Goal: Task Accomplishment & Management: Complete application form

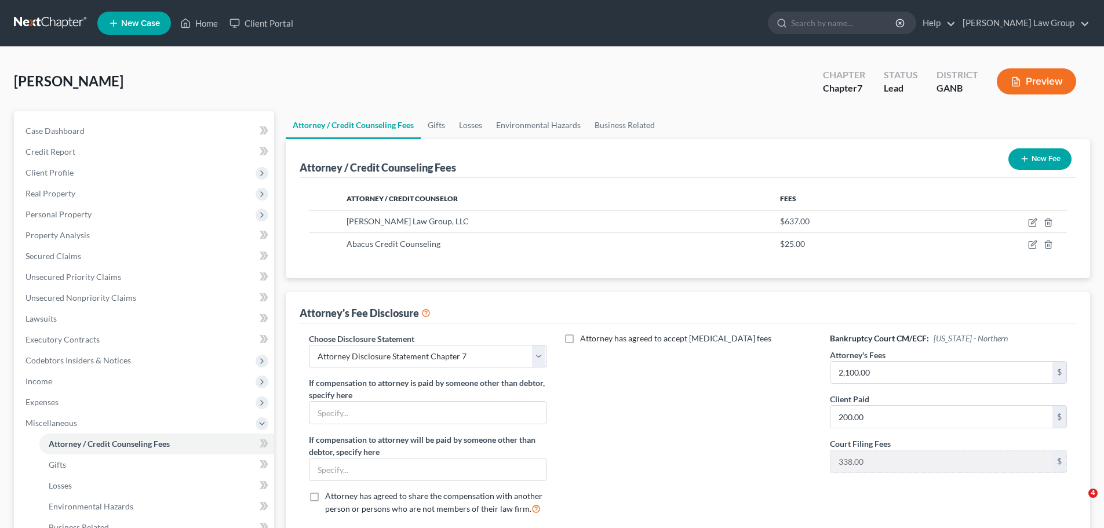
select select "0"
click at [195, 23] on link "Home" at bounding box center [198, 23] width 49 height 21
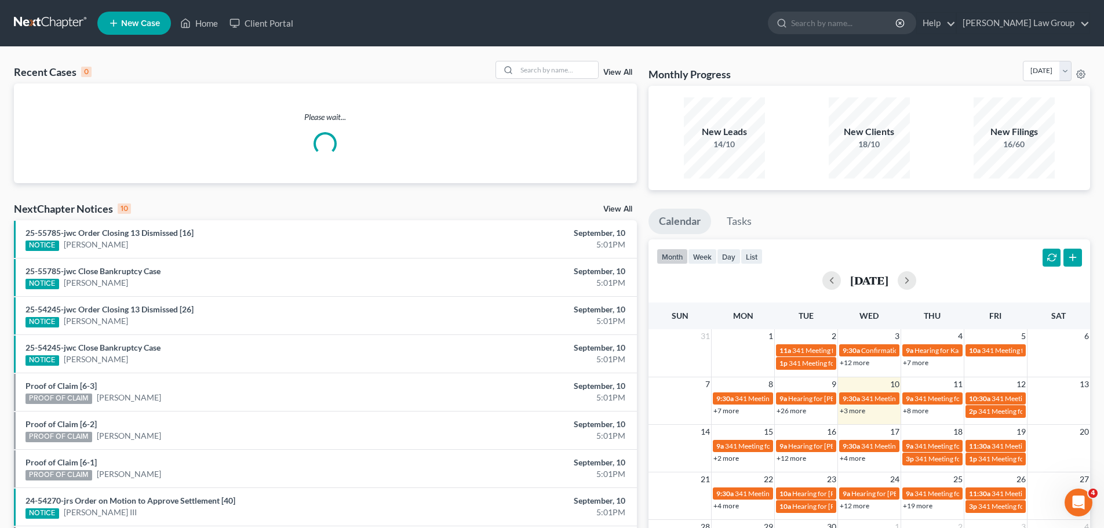
click at [627, 69] on link "View All" at bounding box center [617, 72] width 29 height 8
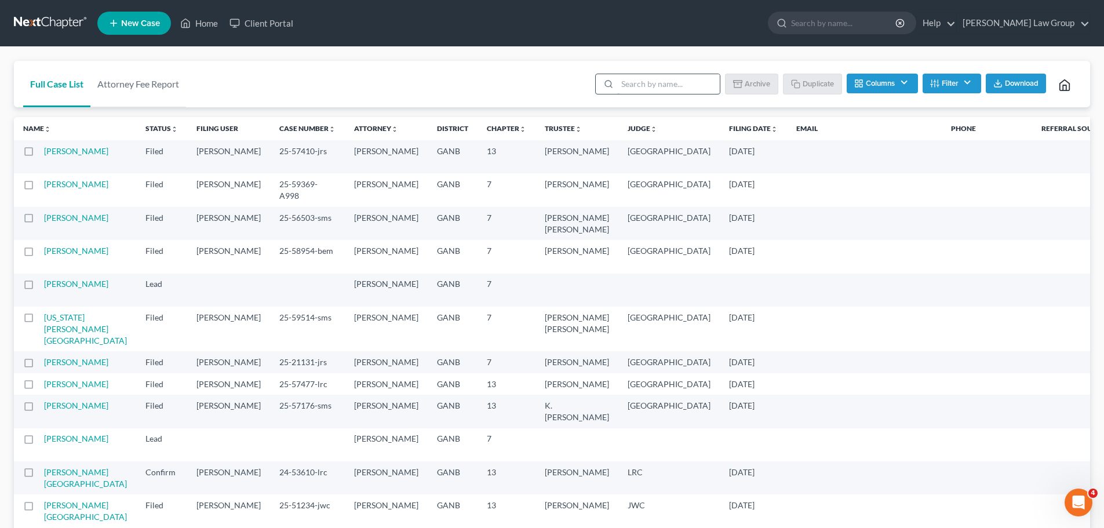
click at [649, 86] on input "search" at bounding box center [668, 84] width 103 height 20
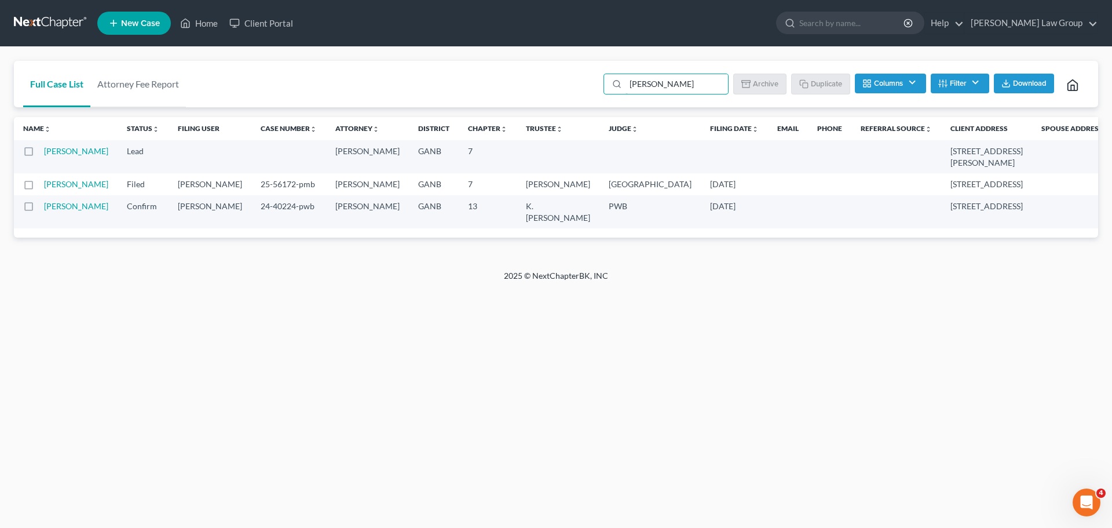
click at [39, 154] on label at bounding box center [39, 154] width 0 height 0
type input "[PERSON_NAME]"
click at [44, 153] on input "checkbox" at bounding box center [48, 149] width 8 height 8
click at [755, 90] on button "Archive" at bounding box center [762, 84] width 52 height 20
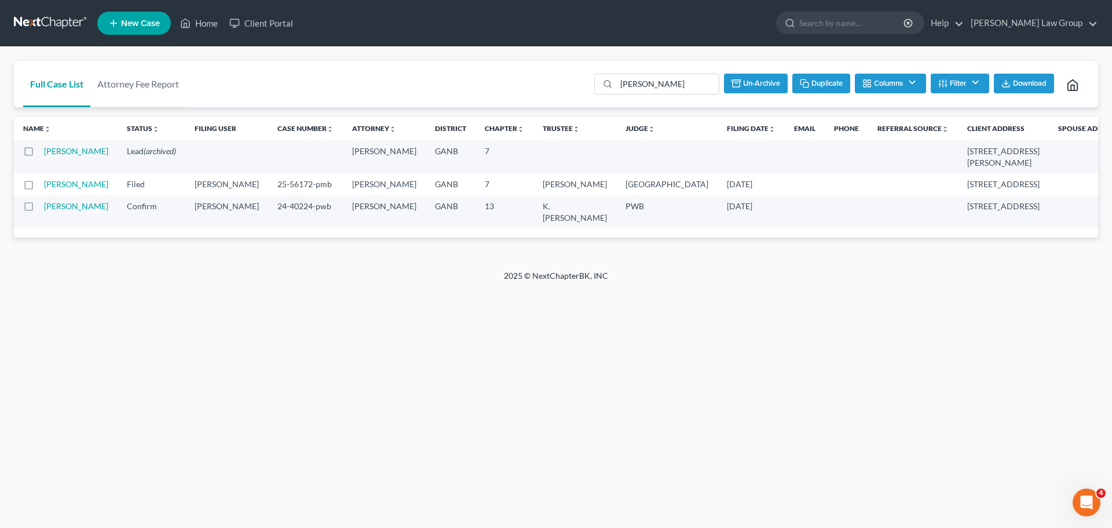
checkbox input "false"
click at [197, 24] on link "Home" at bounding box center [198, 23] width 49 height 21
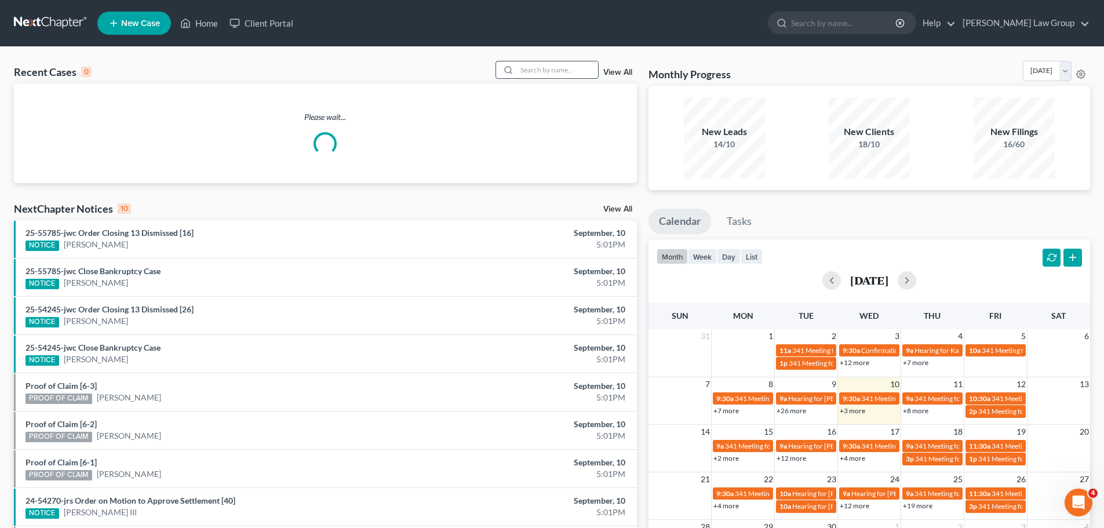
click at [550, 75] on input "search" at bounding box center [557, 69] width 81 height 17
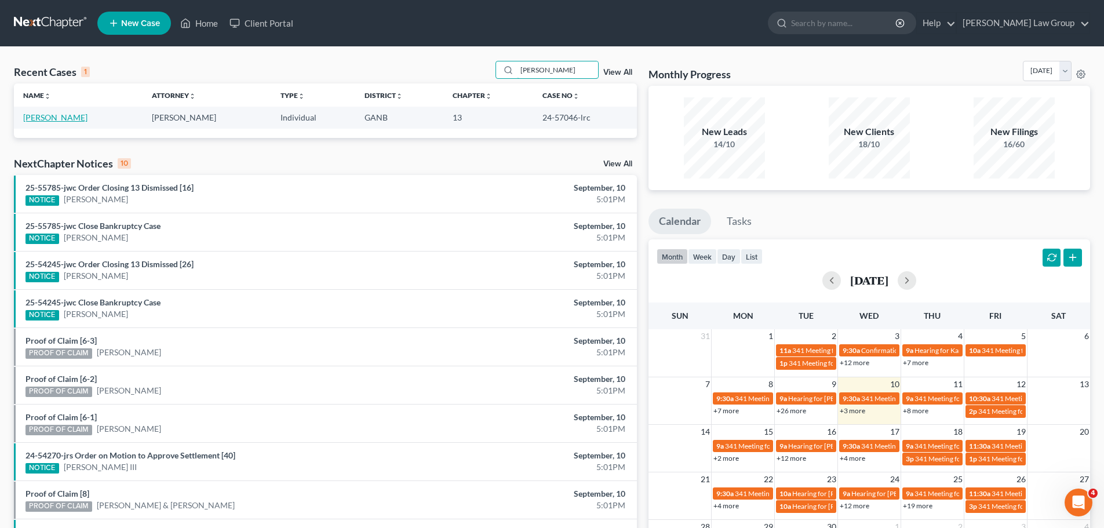
type input "[PERSON_NAME]"
click at [56, 120] on link "[PERSON_NAME]" at bounding box center [55, 117] width 64 height 10
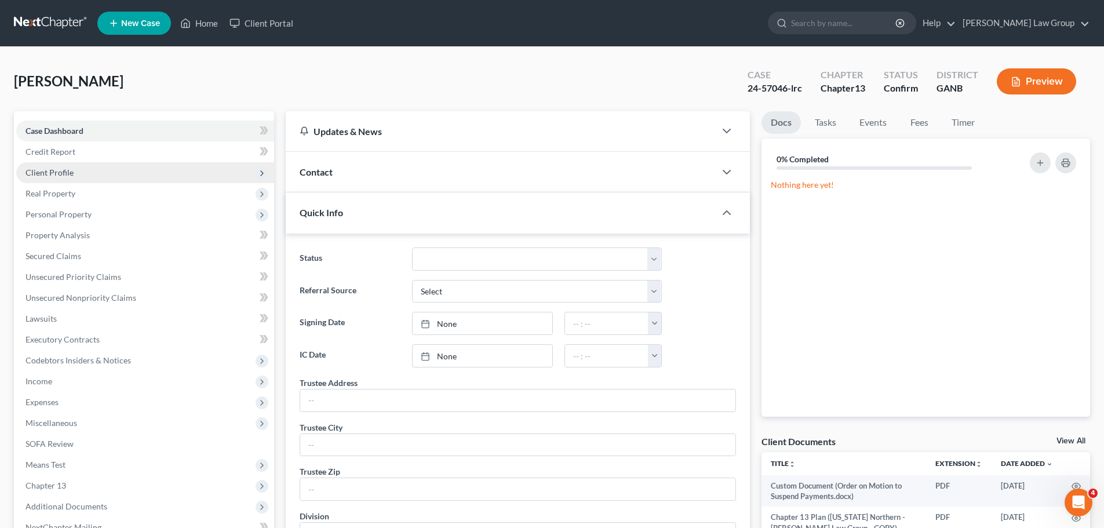
click at [81, 181] on span "Client Profile" at bounding box center [145, 172] width 258 height 21
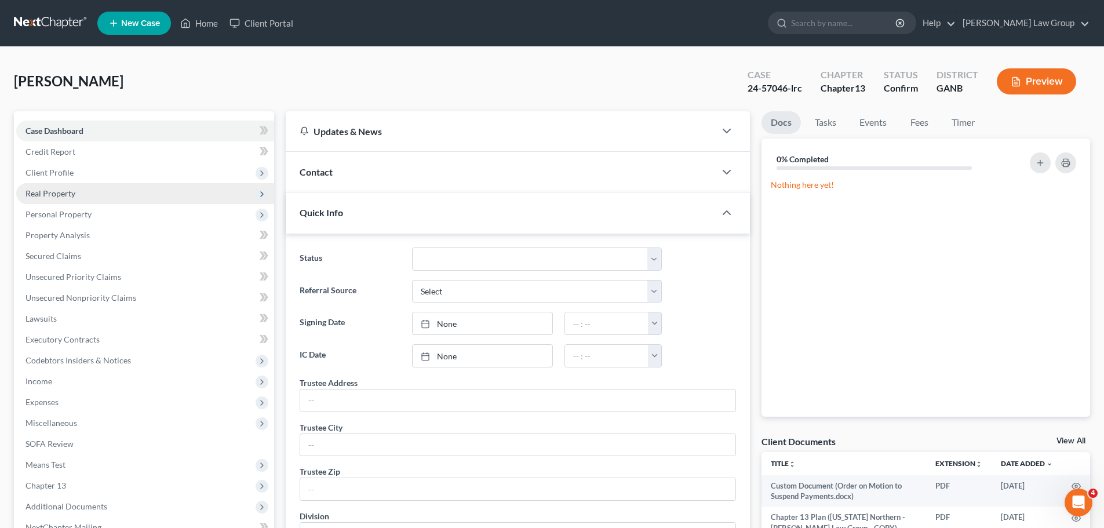
click at [76, 199] on span "Real Property" at bounding box center [145, 193] width 258 height 21
click at [54, 193] on span "Real Property" at bounding box center [50, 193] width 50 height 10
click at [50, 190] on span "Real Property" at bounding box center [50, 193] width 50 height 10
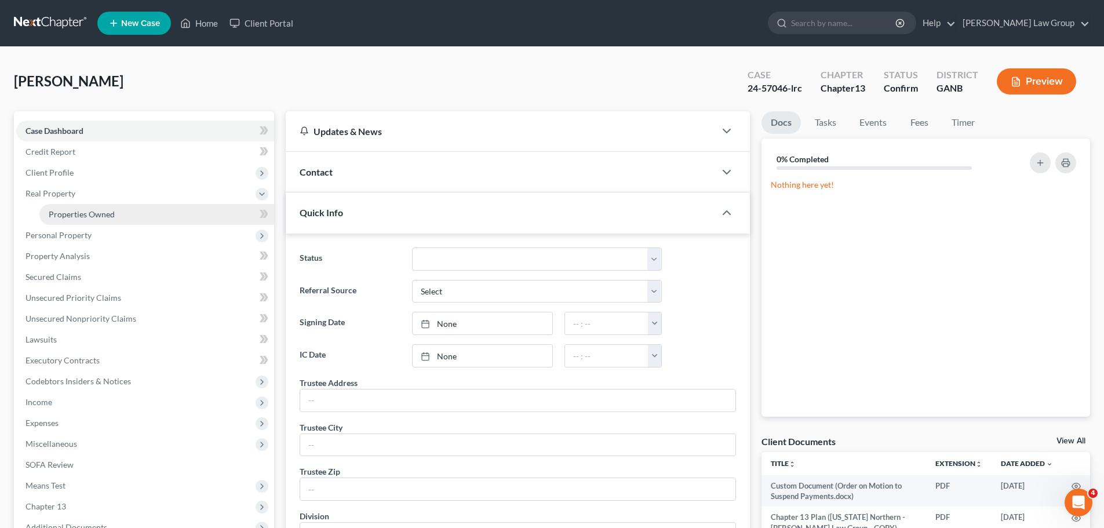
click at [82, 217] on span "Properties Owned" at bounding box center [82, 214] width 66 height 10
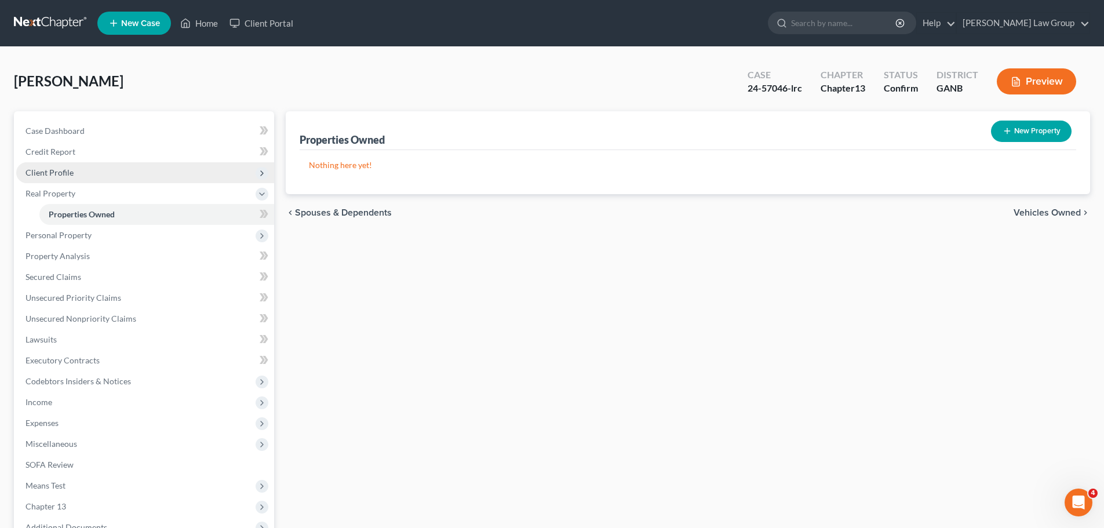
click at [86, 174] on span "Client Profile" at bounding box center [145, 172] width 258 height 21
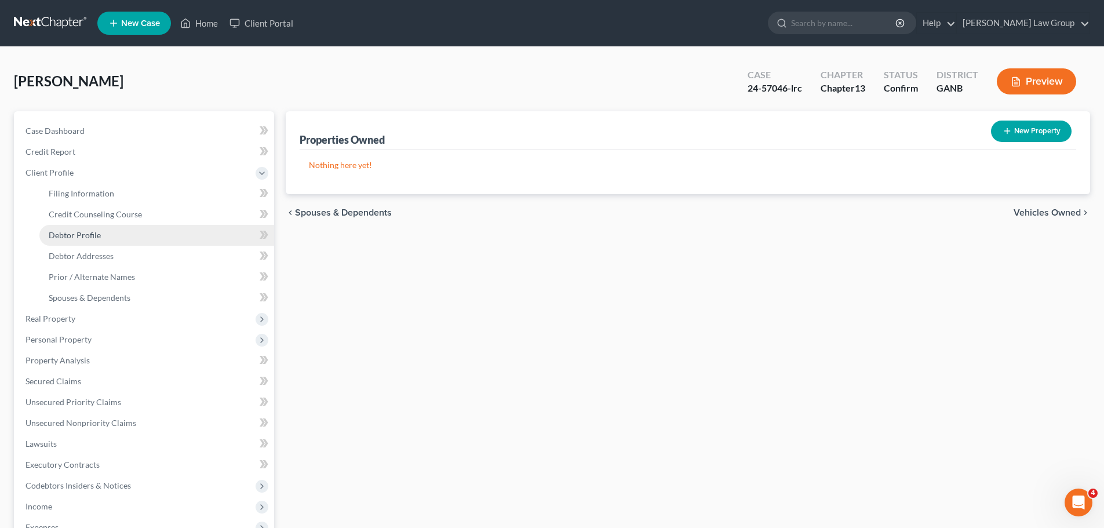
click at [104, 234] on link "Debtor Profile" at bounding box center [156, 235] width 235 height 21
select select "0"
select select "1"
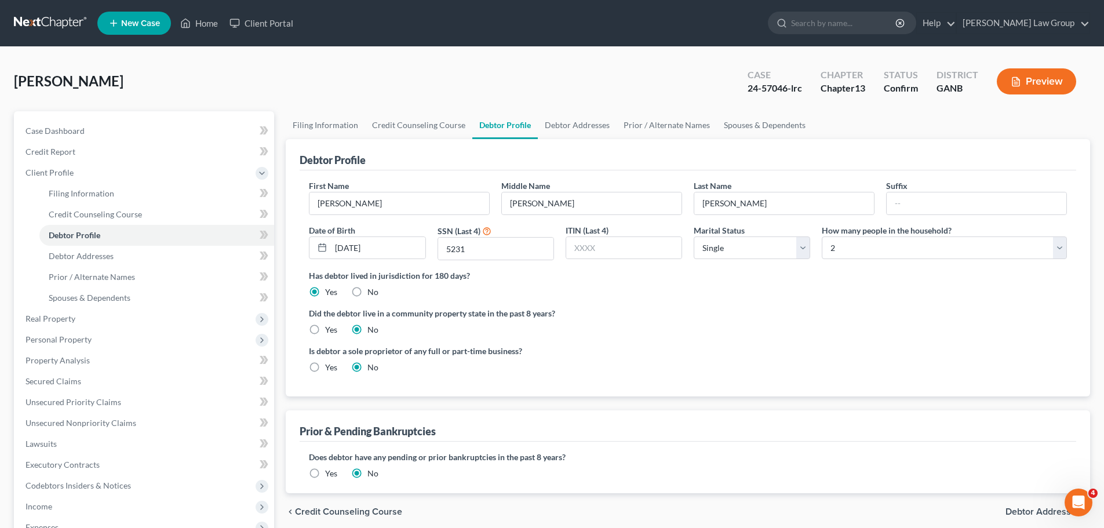
scroll to position [116, 0]
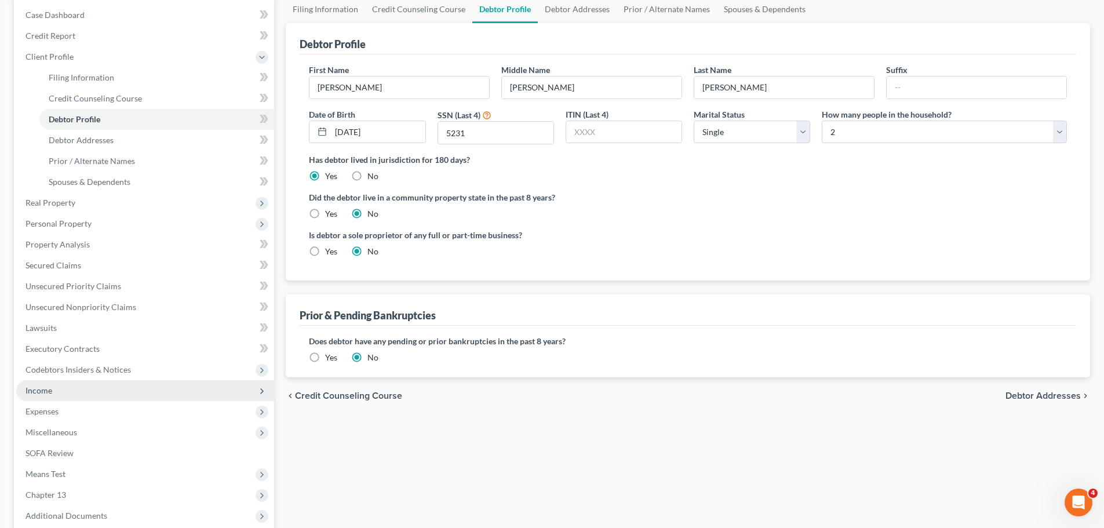
click at [45, 390] on span "Income" at bounding box center [38, 390] width 27 height 10
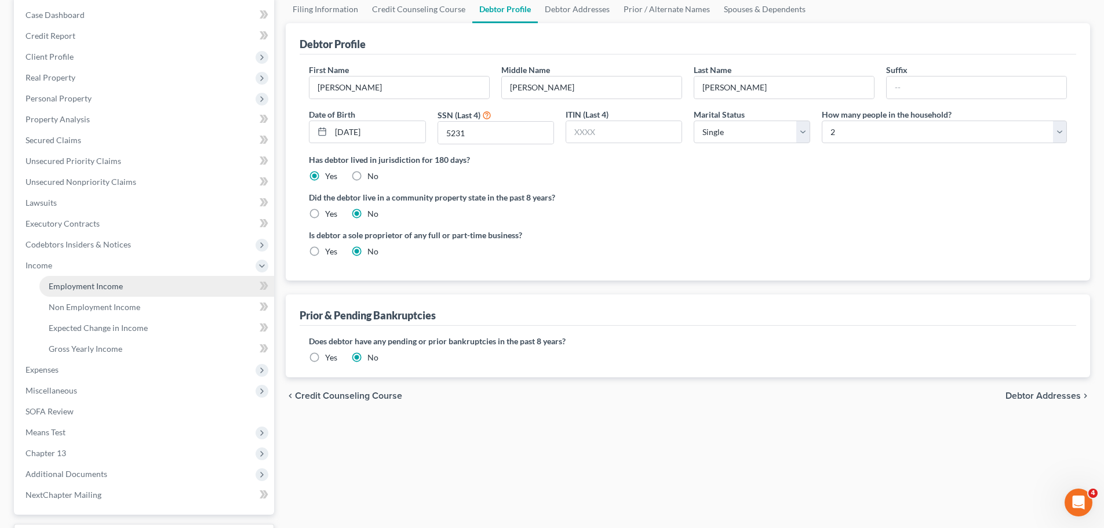
click at [115, 287] on span "Employment Income" at bounding box center [86, 286] width 74 height 10
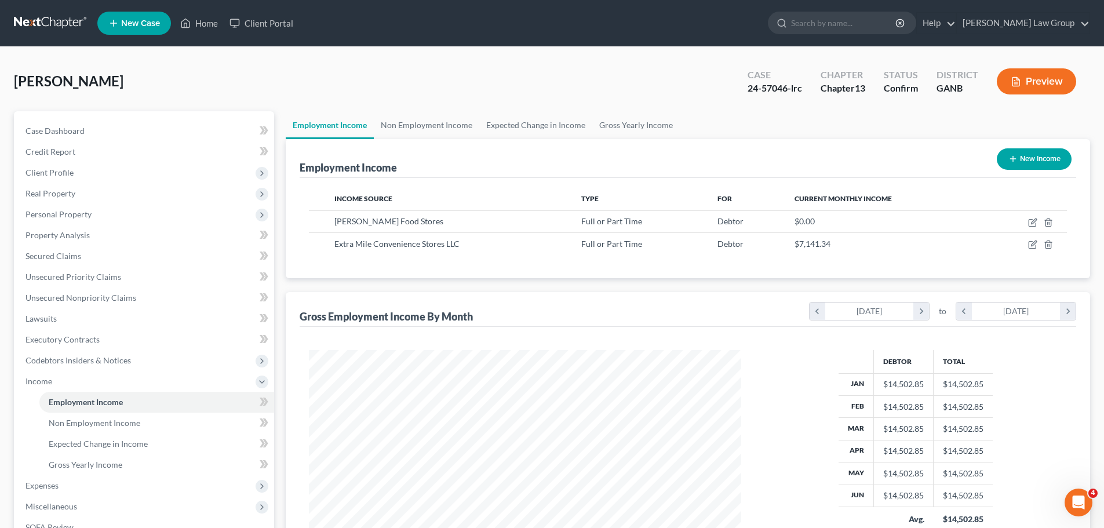
scroll to position [216, 455]
click at [109, 171] on span "Client Profile" at bounding box center [145, 172] width 258 height 21
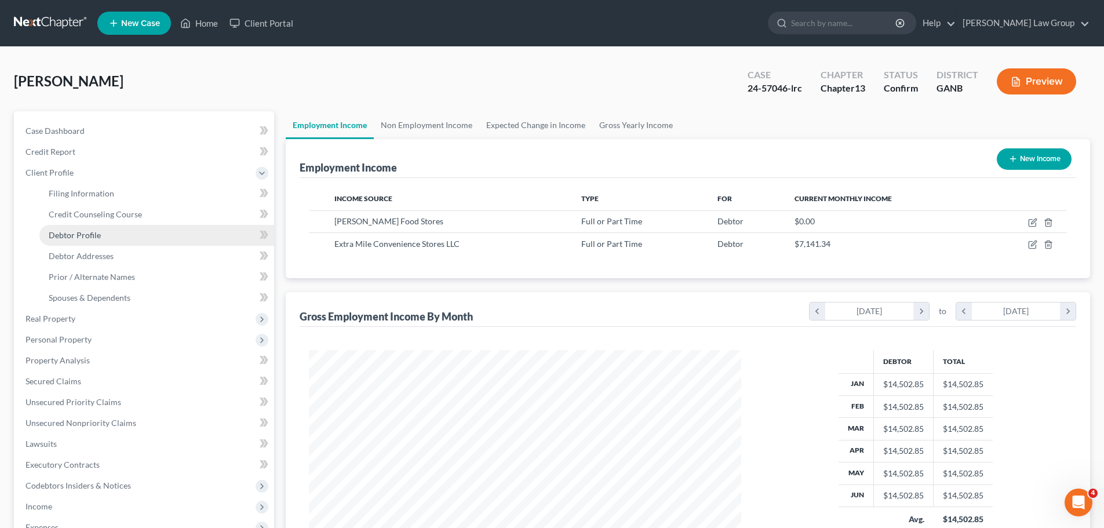
click at [91, 239] on span "Debtor Profile" at bounding box center [75, 235] width 52 height 10
select select "0"
select select "1"
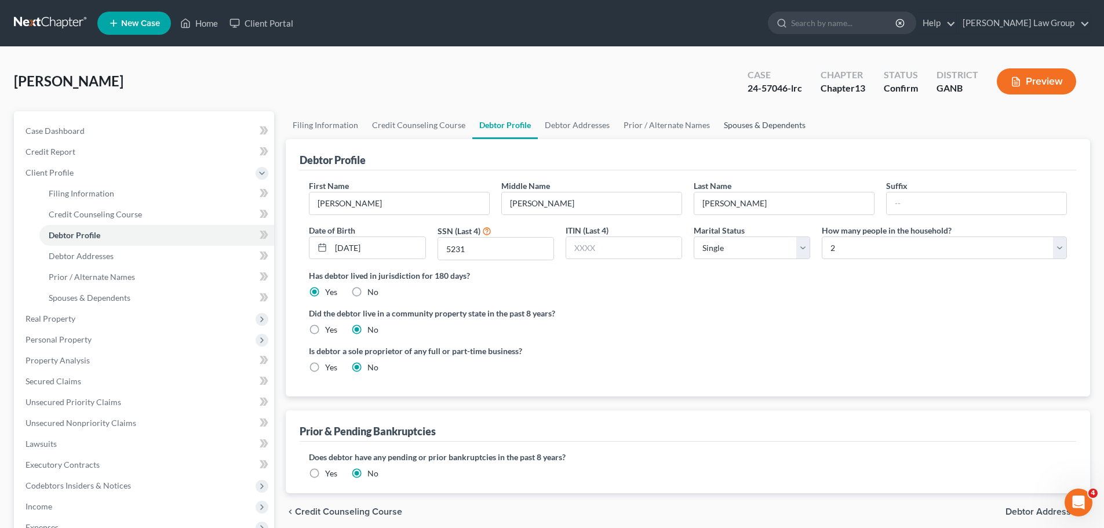
click at [752, 118] on link "Spouses & Dependents" at bounding box center [765, 125] width 96 height 28
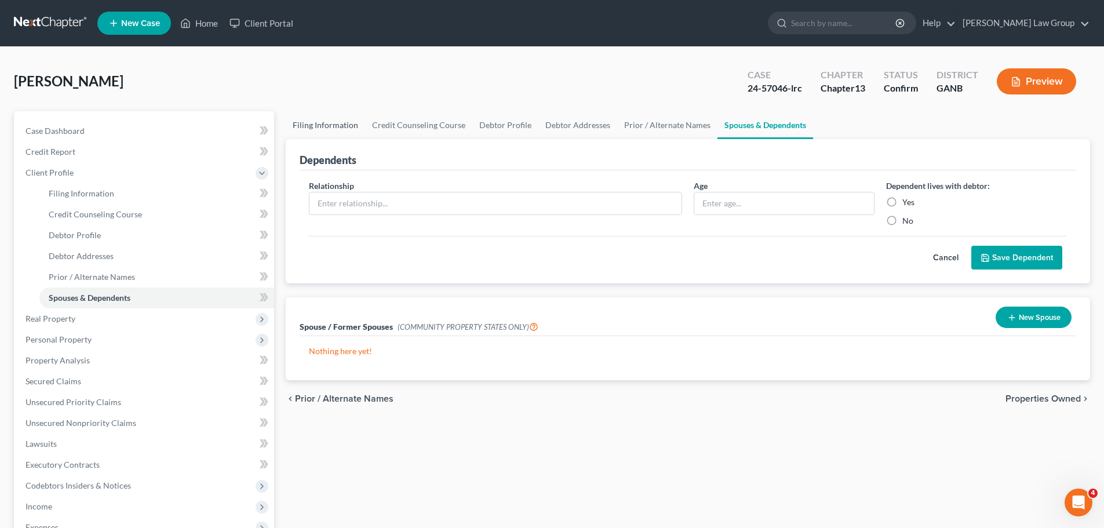
click at [311, 133] on link "Filing Information" at bounding box center [325, 125] width 79 height 28
select select "1"
select select "0"
select select "3"
select select "19"
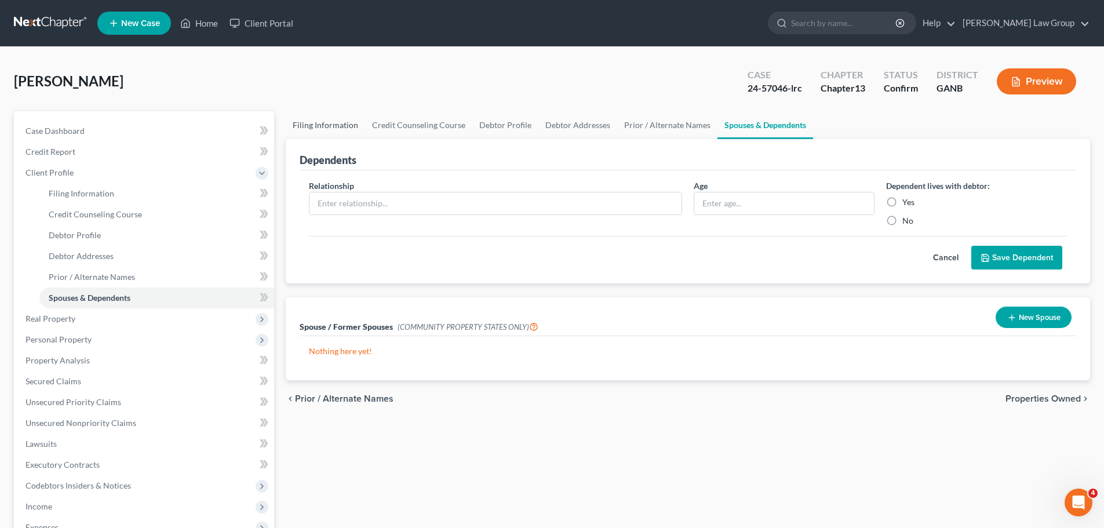
select select "0"
select select "10"
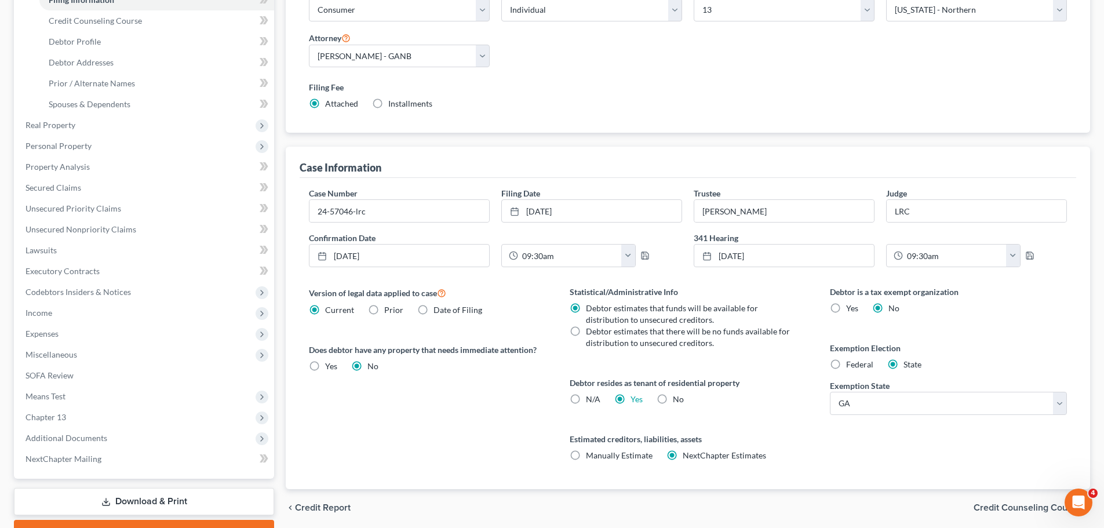
scroll to position [232, 0]
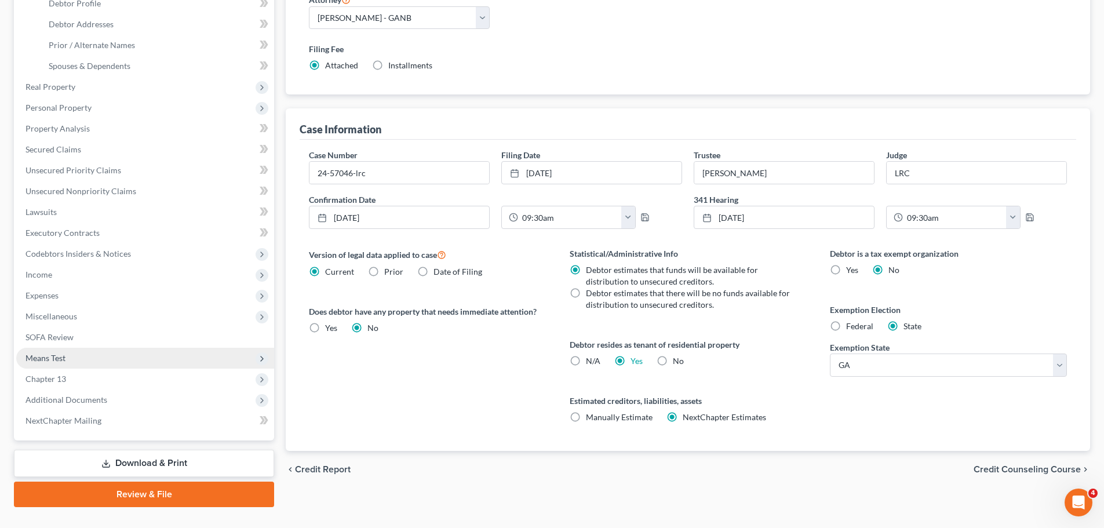
click at [59, 358] on span "Means Test" at bounding box center [45, 358] width 40 height 10
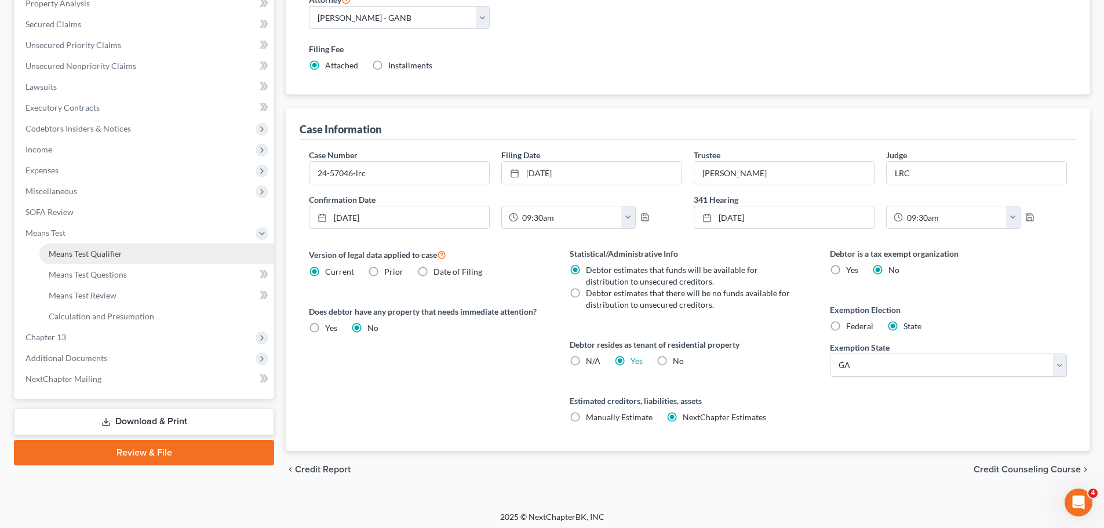
click at [130, 261] on link "Means Test Qualifier" at bounding box center [156, 253] width 235 height 21
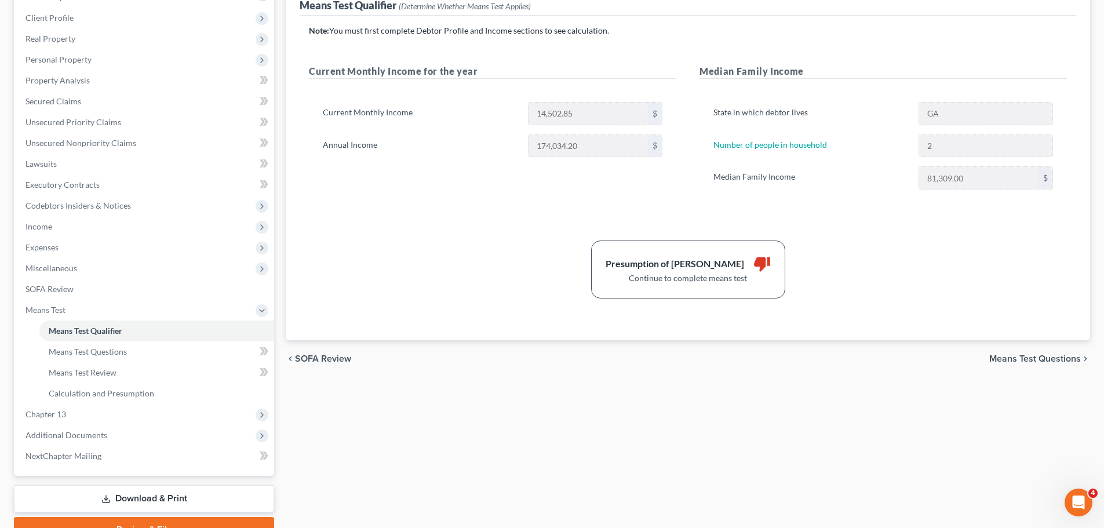
scroll to position [174, 0]
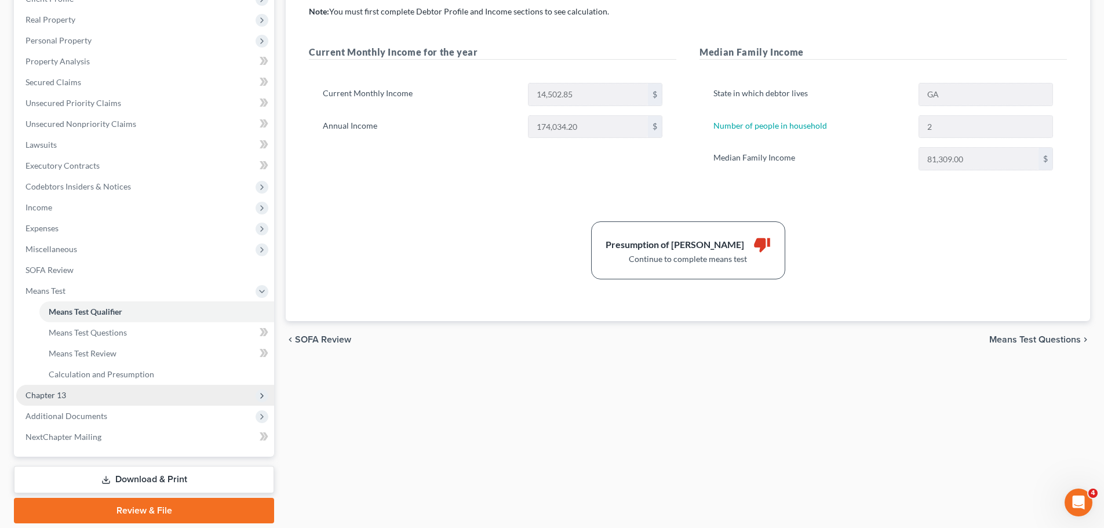
click at [87, 398] on span "Chapter 13" at bounding box center [145, 395] width 258 height 21
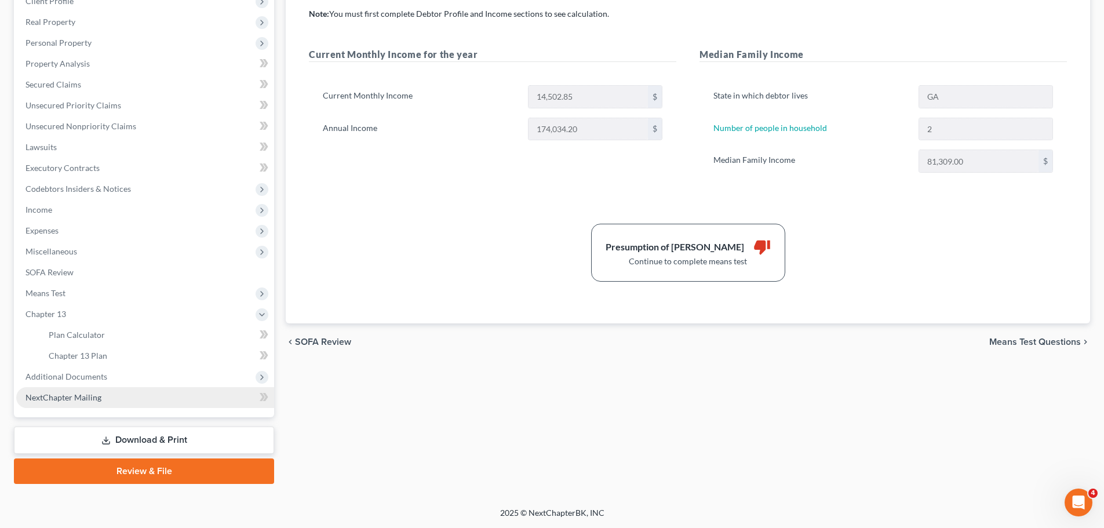
scroll to position [171, 0]
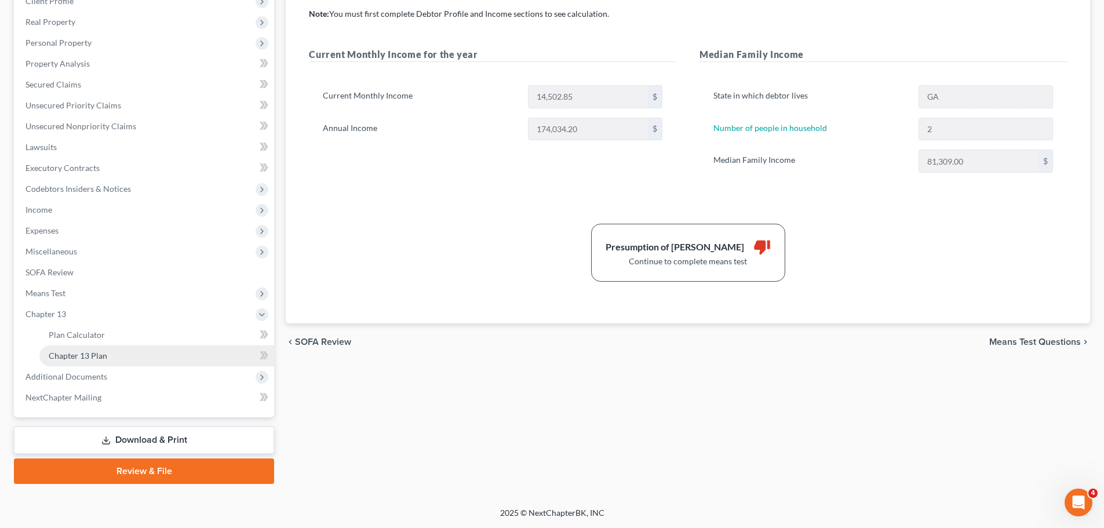
click at [110, 357] on link "Chapter 13 Plan" at bounding box center [156, 355] width 235 height 21
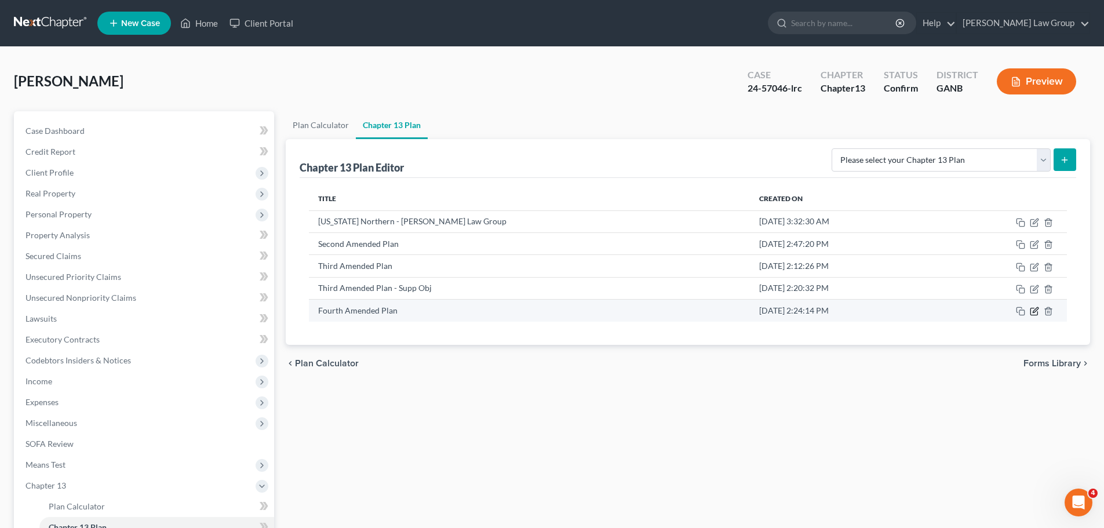
click at [1032, 308] on icon "button" at bounding box center [1033, 311] width 7 height 7
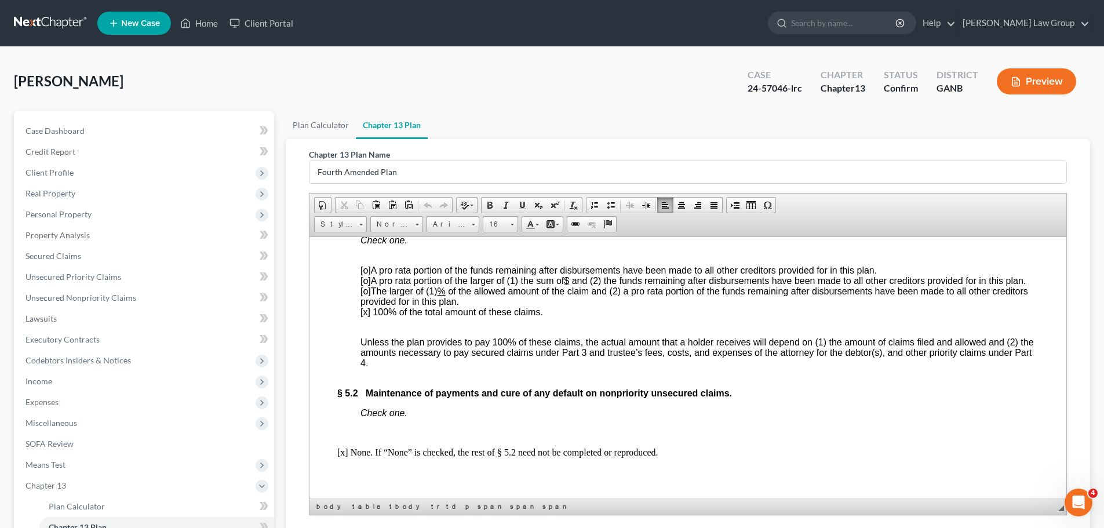
scroll to position [4108, 0]
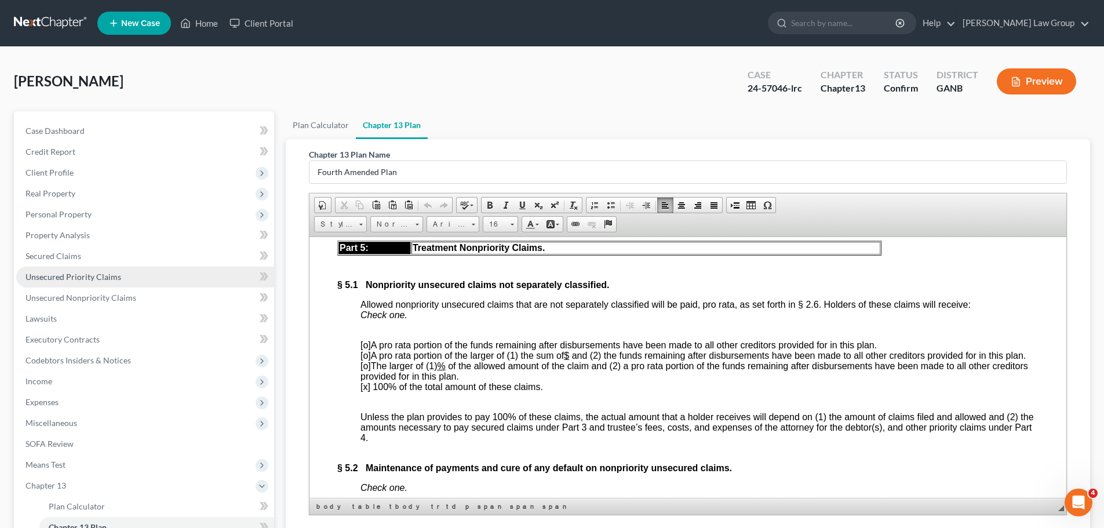
click at [98, 273] on span "Unsecured Priority Claims" at bounding box center [73, 277] width 96 height 10
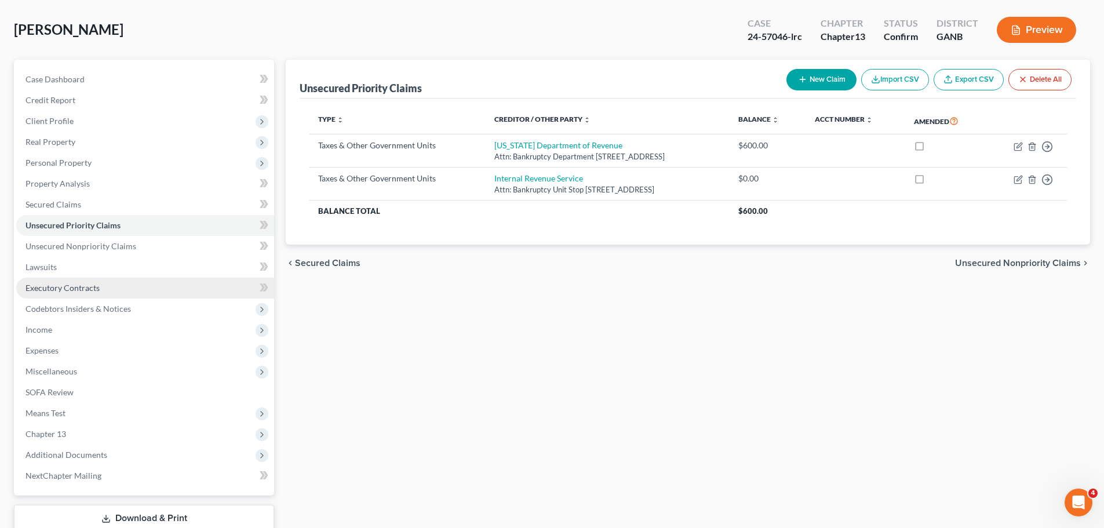
scroll to position [130, 0]
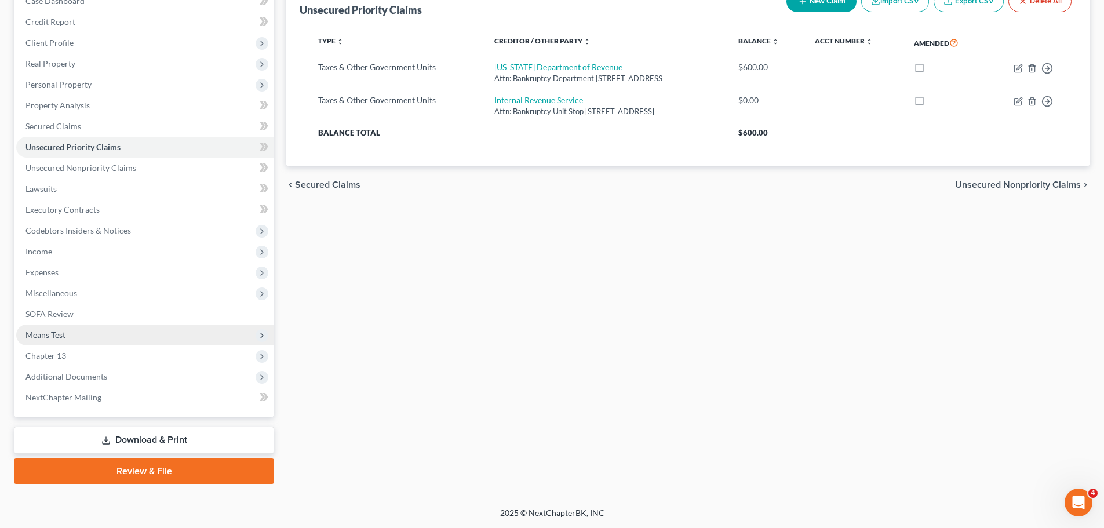
click at [89, 332] on span "Means Test" at bounding box center [145, 334] width 258 height 21
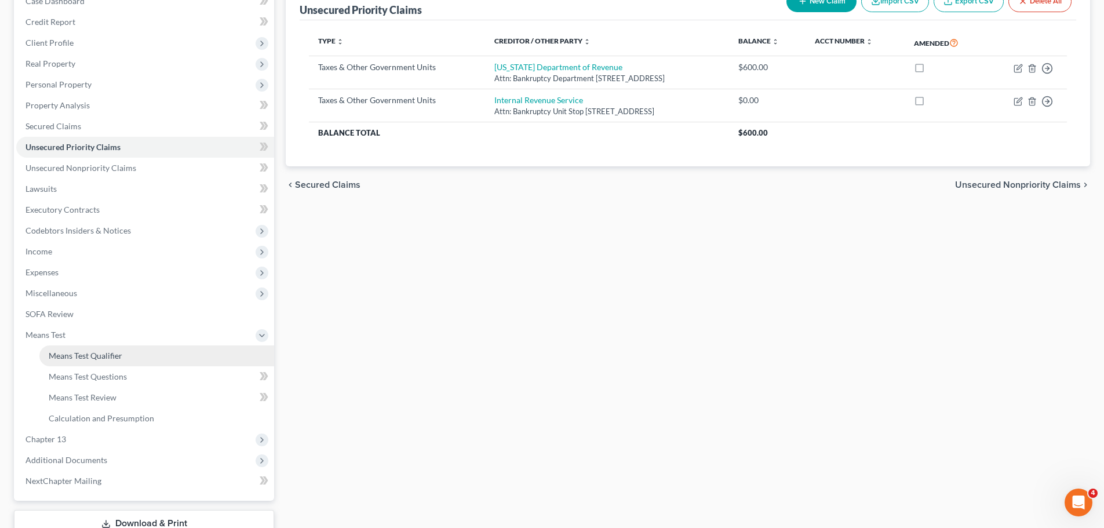
click at [229, 348] on link "Means Test Qualifier" at bounding box center [156, 355] width 235 height 21
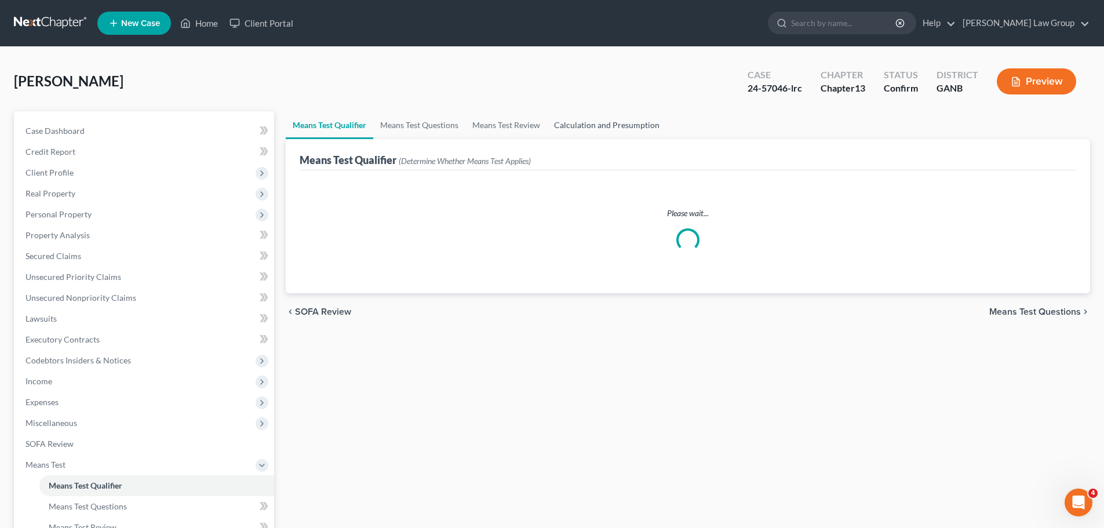
click at [602, 126] on link "Calculation and Presumption" at bounding box center [606, 125] width 119 height 28
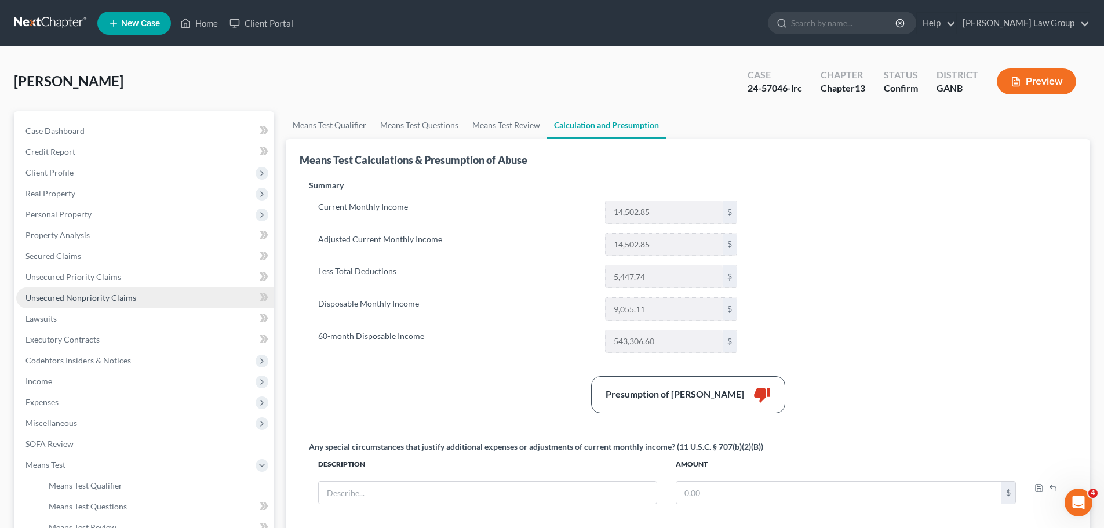
click at [103, 294] on span "Unsecured Nonpriority Claims" at bounding box center [80, 298] width 111 height 10
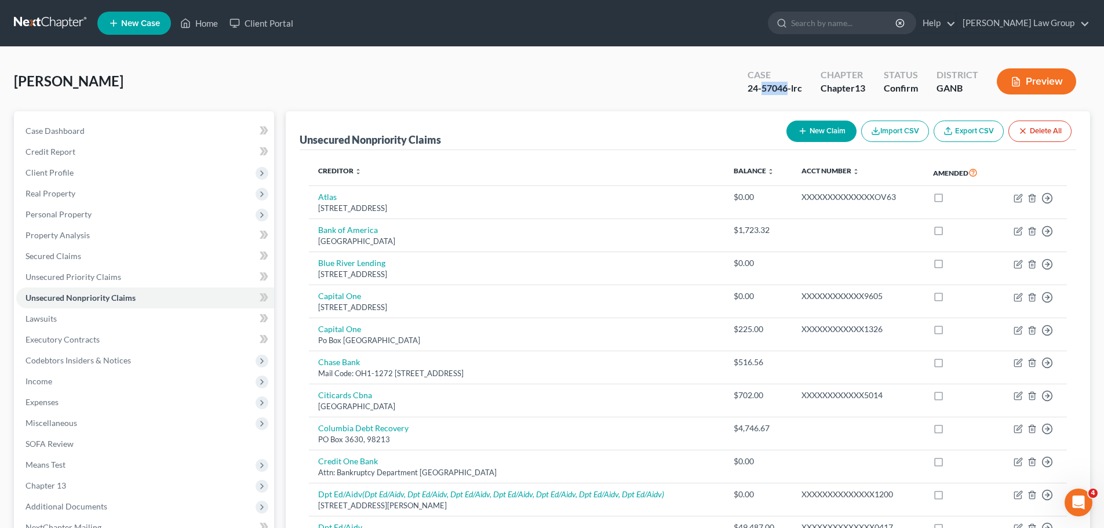
drag, startPoint x: 788, startPoint y: 90, endPoint x: 759, endPoint y: 89, distance: 28.4
click at [759, 89] on div "24-57046-lrc" at bounding box center [774, 88] width 54 height 13
copy div "57046"
click at [81, 387] on span "Income" at bounding box center [145, 381] width 258 height 21
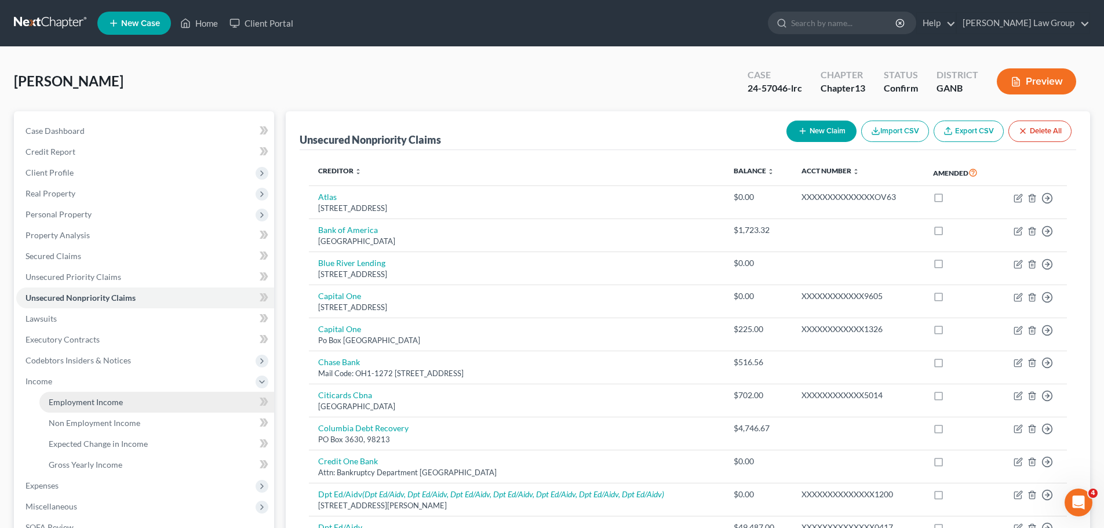
click at [123, 393] on link "Employment Income" at bounding box center [156, 402] width 235 height 21
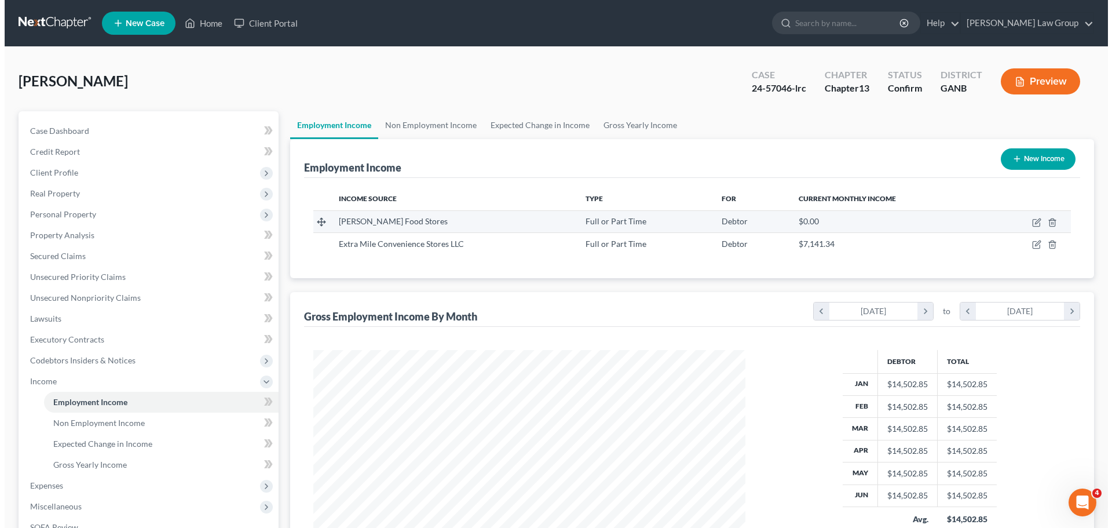
scroll to position [216, 455]
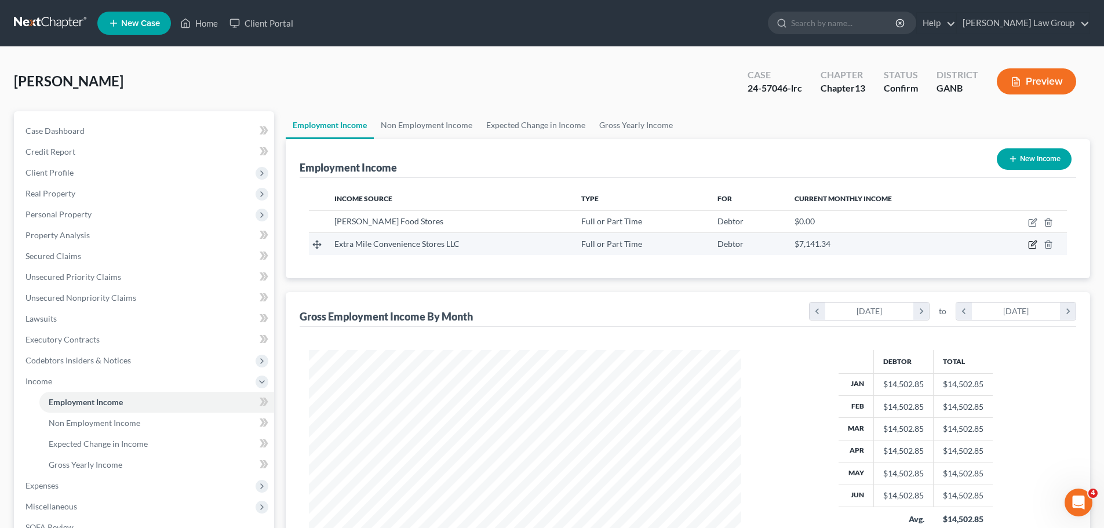
click at [1028, 246] on icon "button" at bounding box center [1031, 245] width 7 height 7
select select "0"
select select "13"
select select "1"
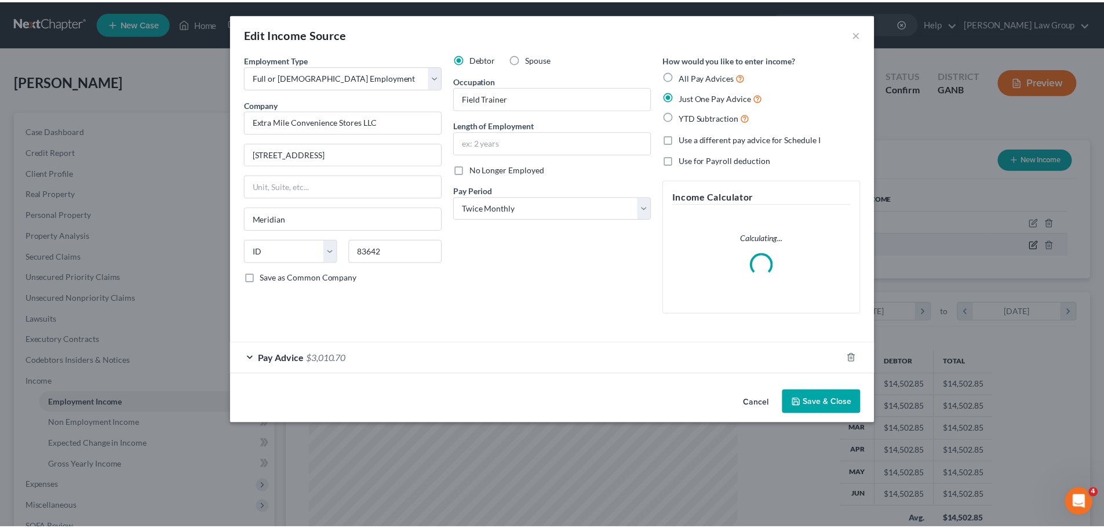
scroll to position [218, 459]
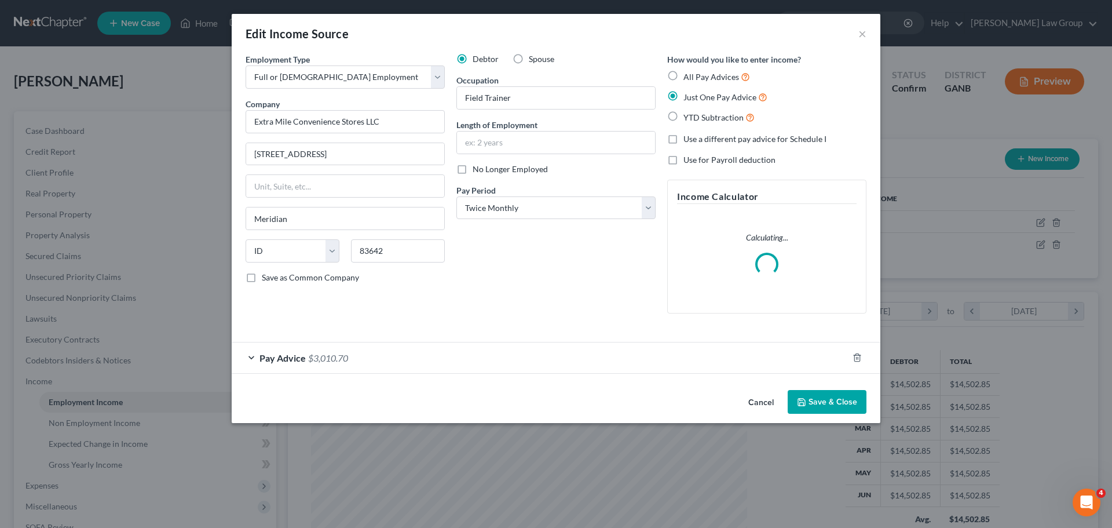
click at [316, 371] on div "Pay Advice $3,010.70" at bounding box center [540, 357] width 616 height 31
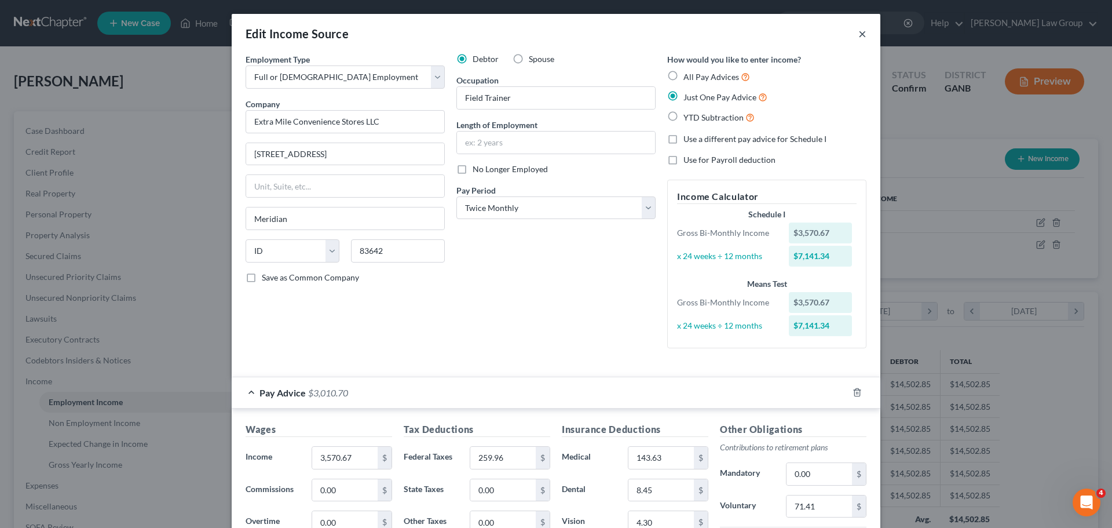
click at [858, 34] on button "×" at bounding box center [862, 34] width 8 height 14
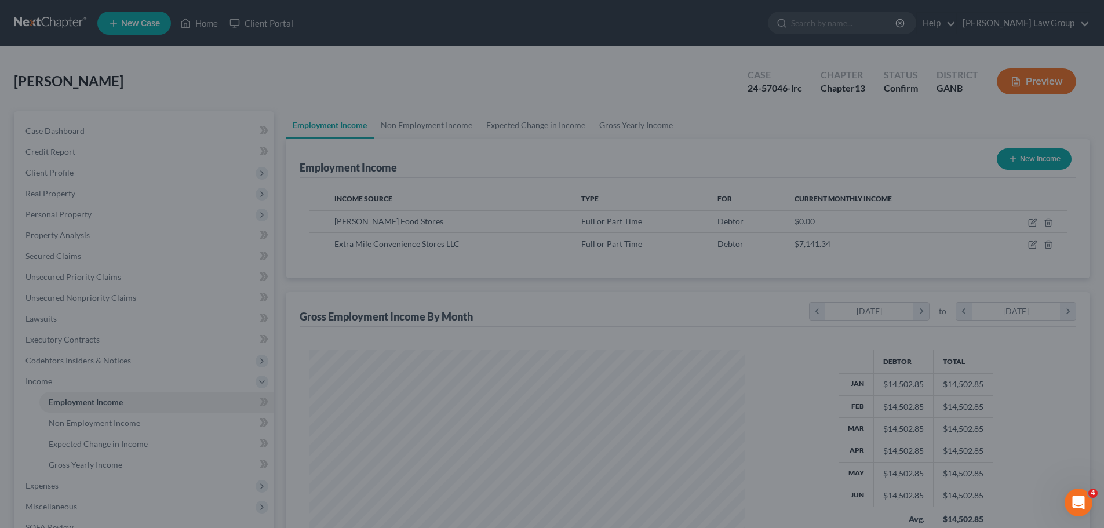
scroll to position [579060, 578821]
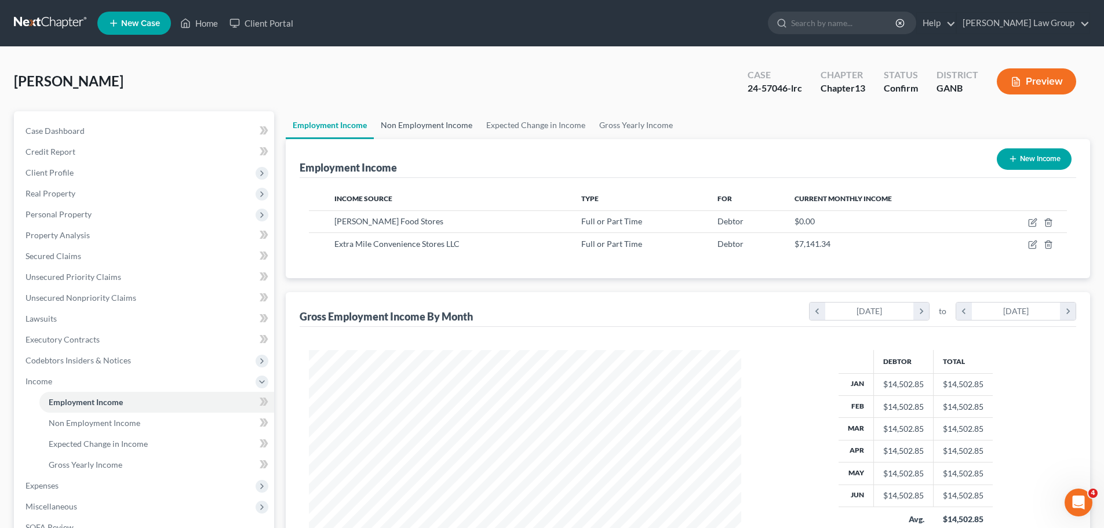
click at [428, 134] on link "Non Employment Income" at bounding box center [426, 125] width 105 height 28
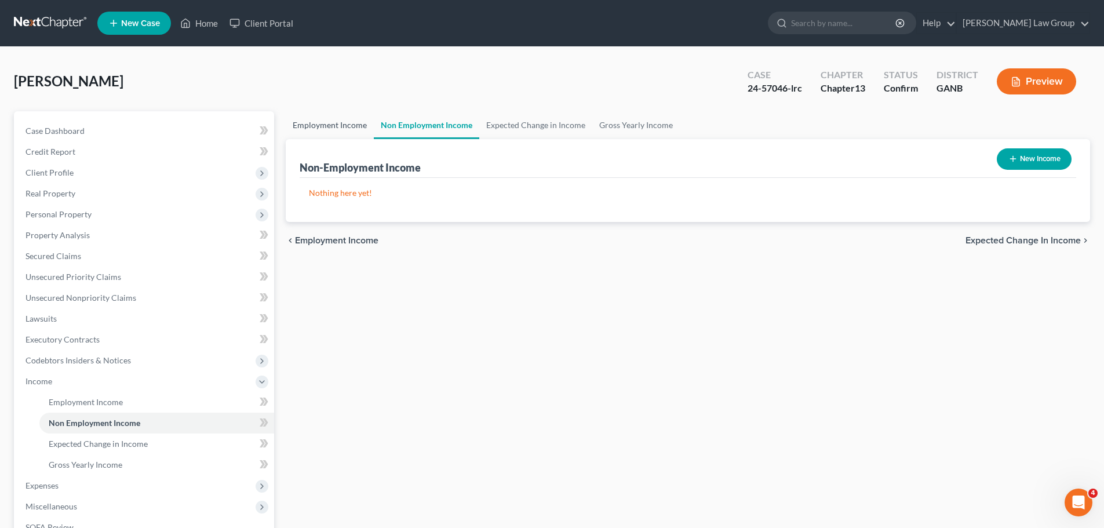
click at [319, 136] on link "Employment Income" at bounding box center [330, 125] width 88 height 28
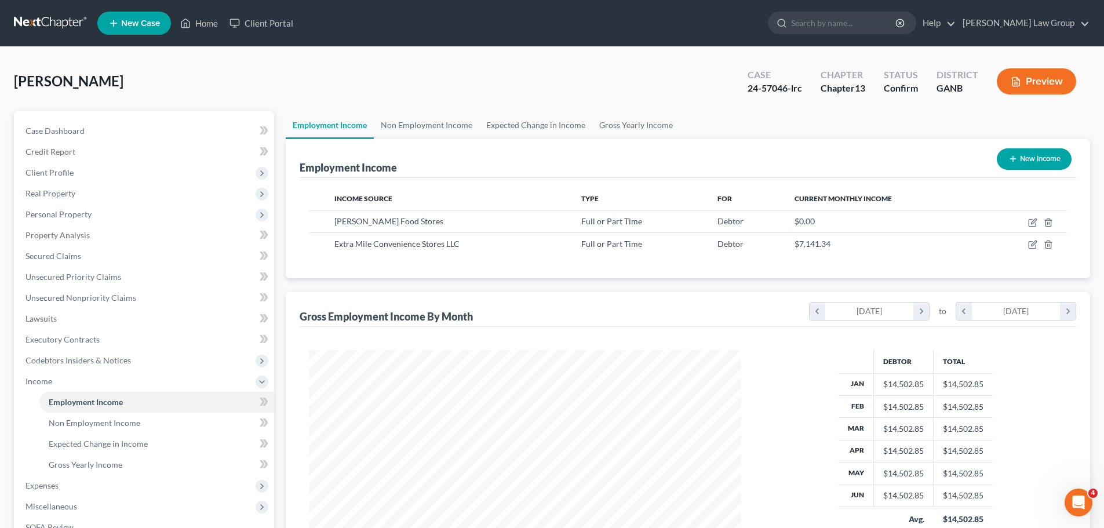
scroll to position [216, 455]
